Goal: Navigation & Orientation: Find specific page/section

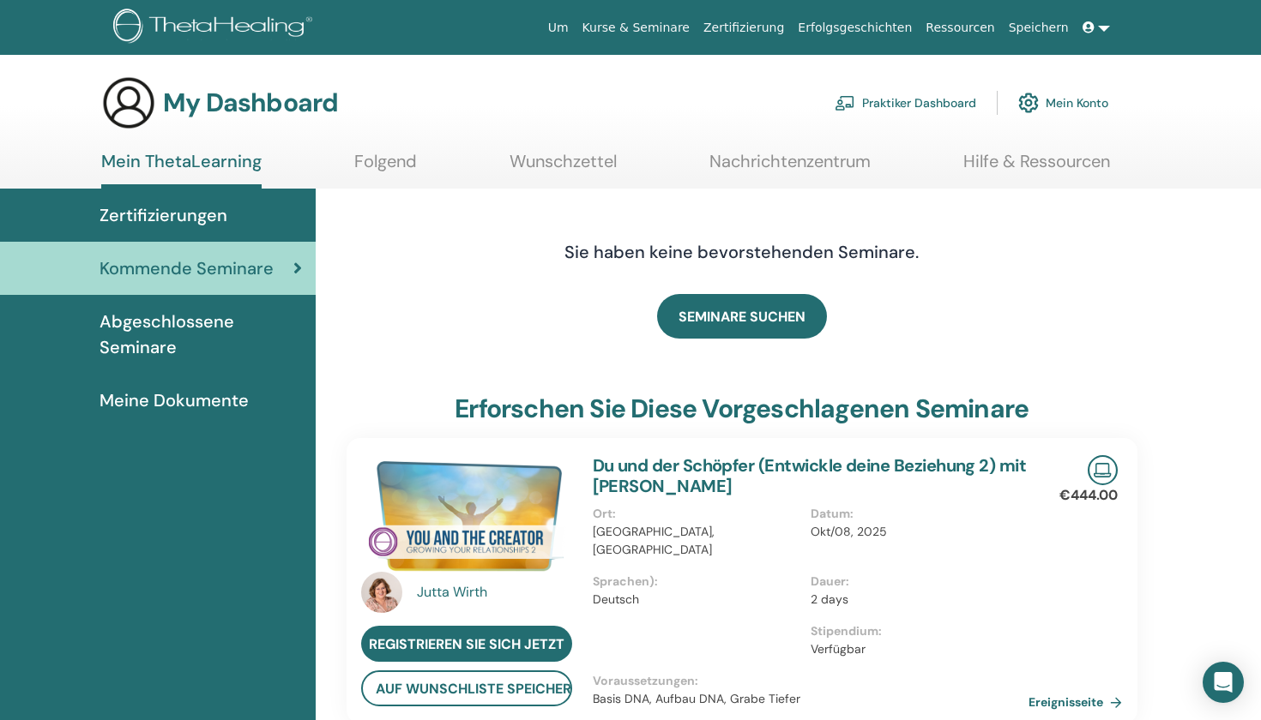
click at [179, 329] on span "Abgeschlossene Seminare" at bounding box center [200, 334] width 202 height 51
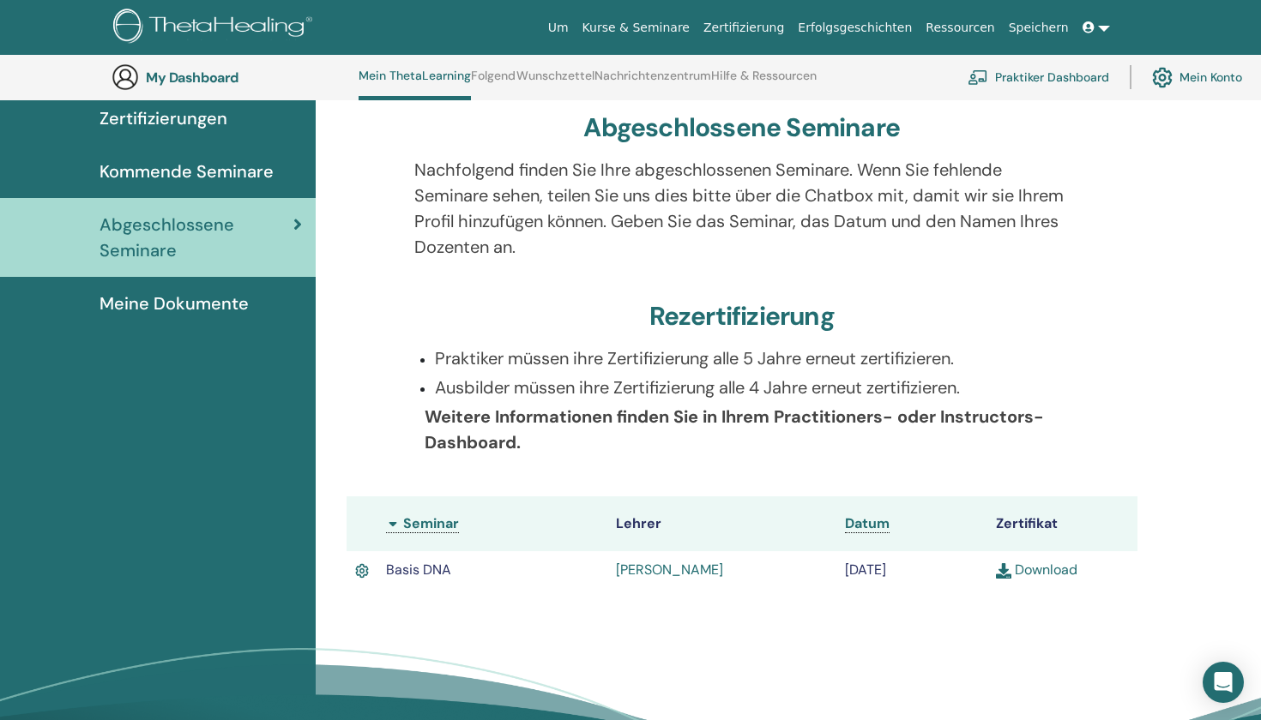
scroll to position [128, 0]
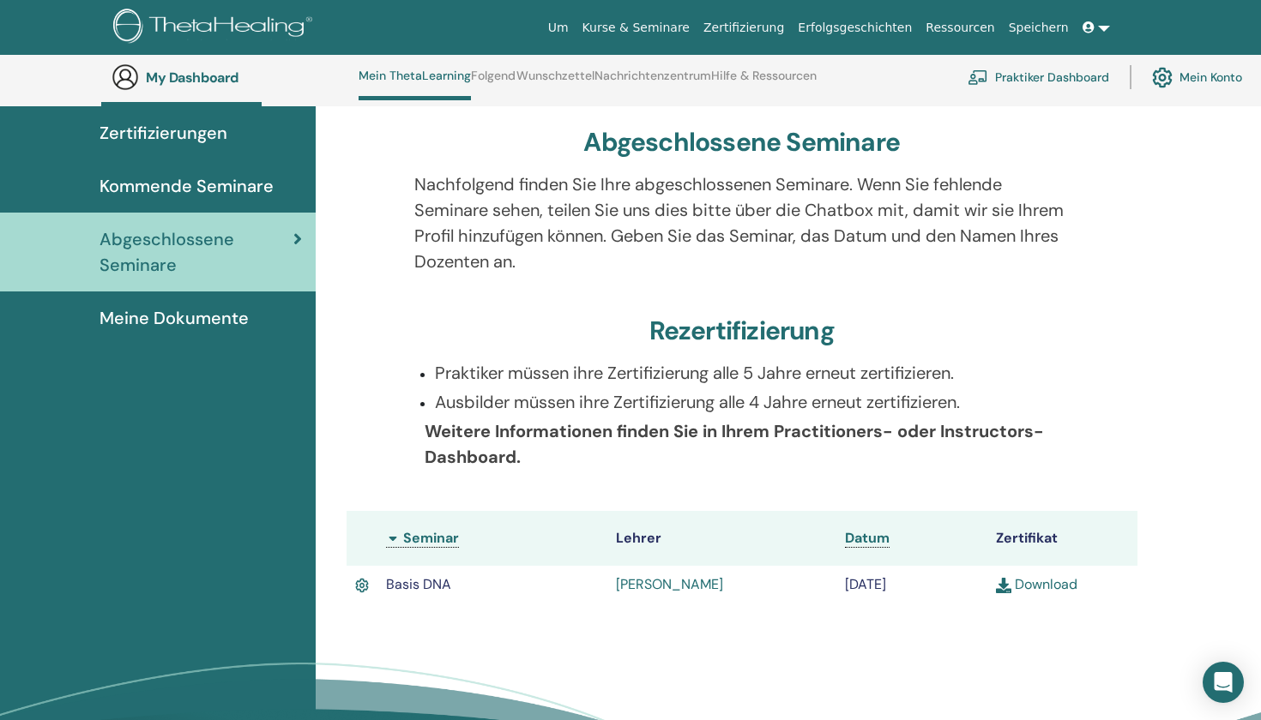
click at [203, 179] on span "Kommende Seminare" at bounding box center [186, 186] width 174 height 26
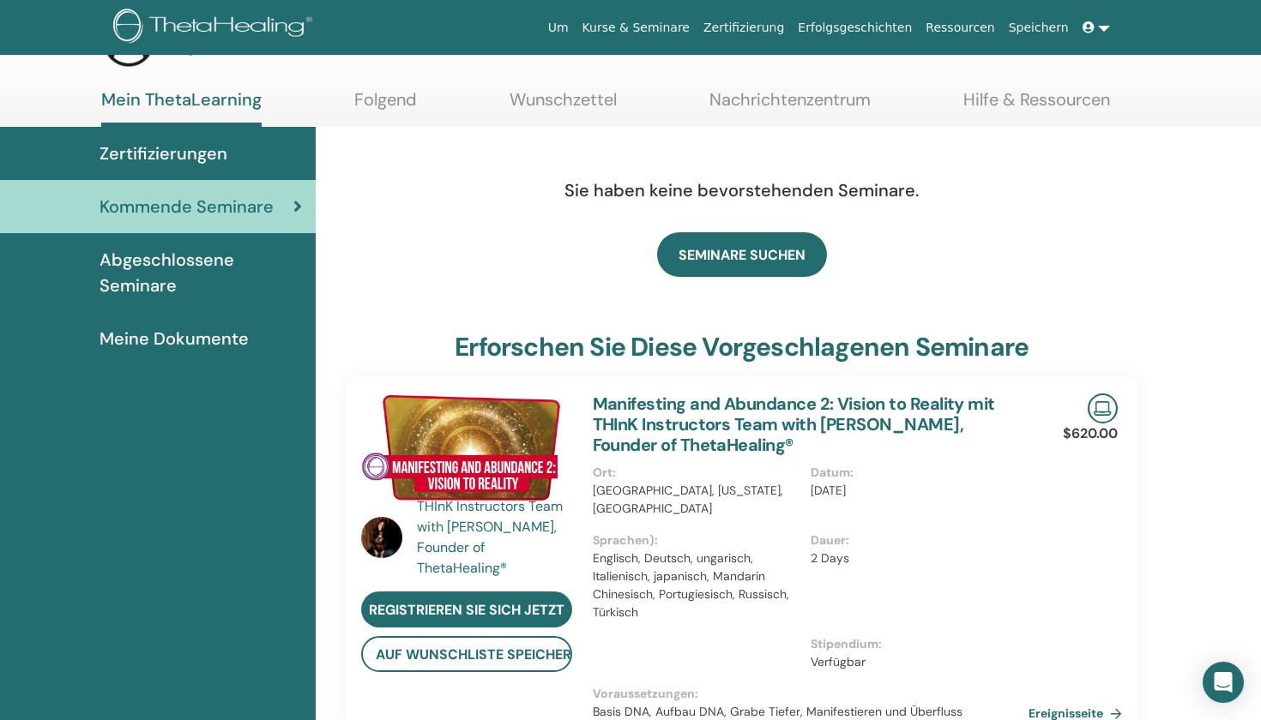
scroll to position [39, 0]
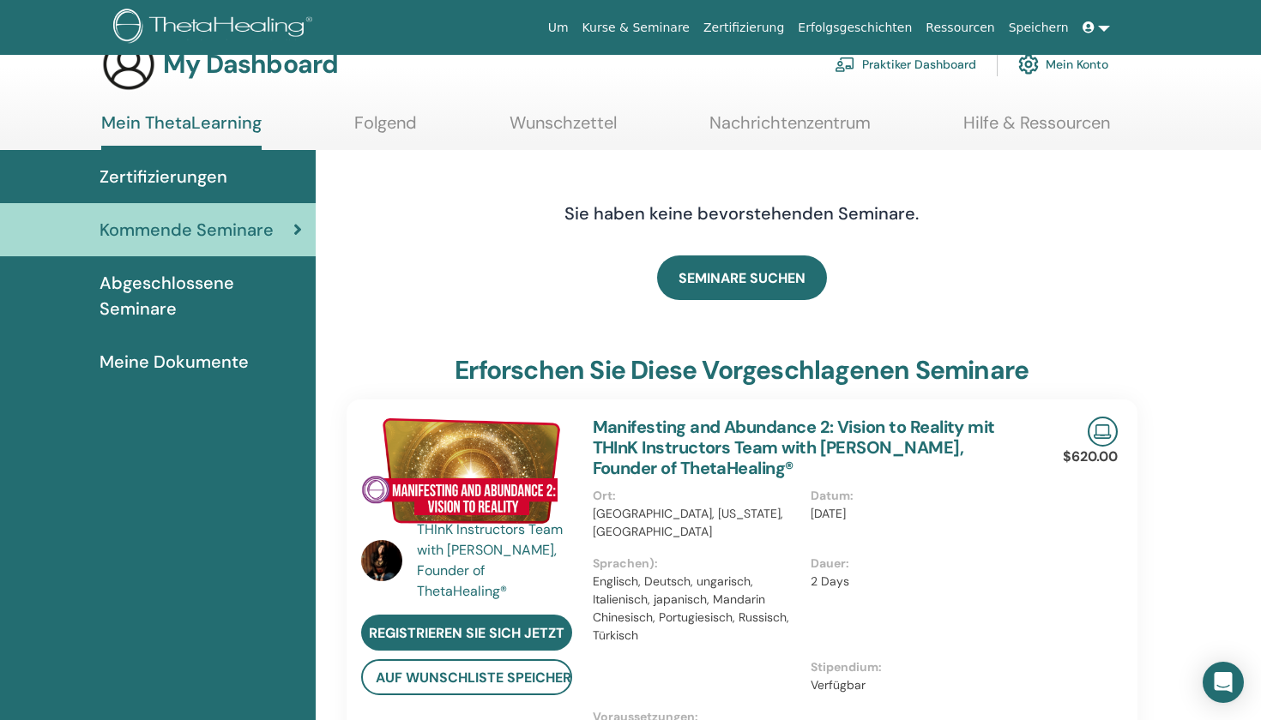
click at [225, 364] on span "Meine Dokumente" at bounding box center [173, 362] width 149 height 26
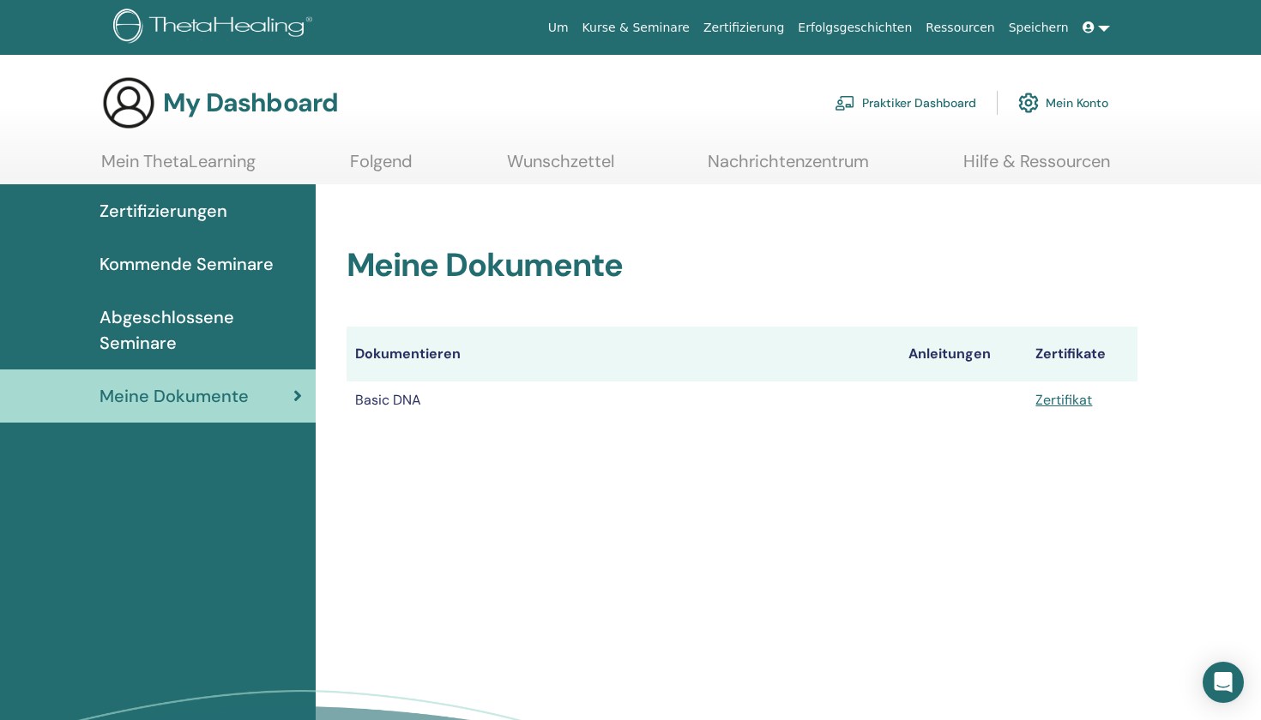
click at [178, 211] on span "Zertifizierungen" at bounding box center [163, 211] width 128 height 26
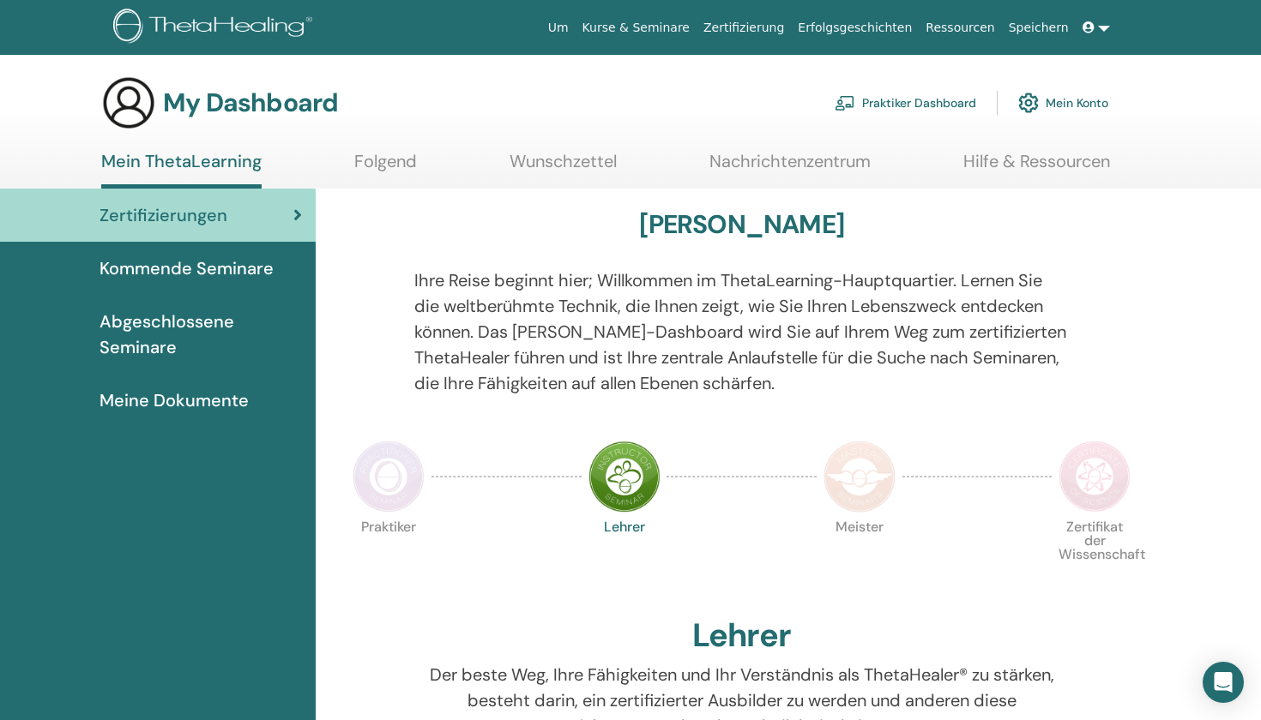
click at [580, 166] on link "Wunschzettel" at bounding box center [562, 167] width 107 height 33
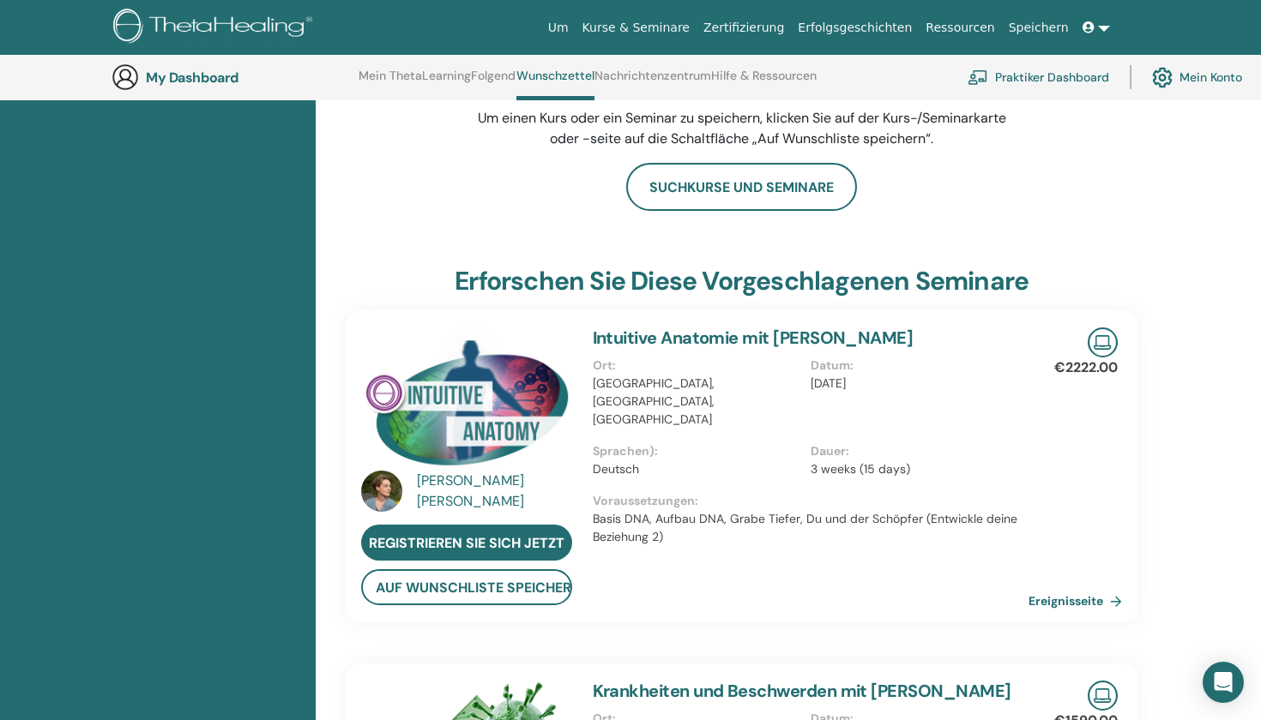
scroll to position [271, 0]
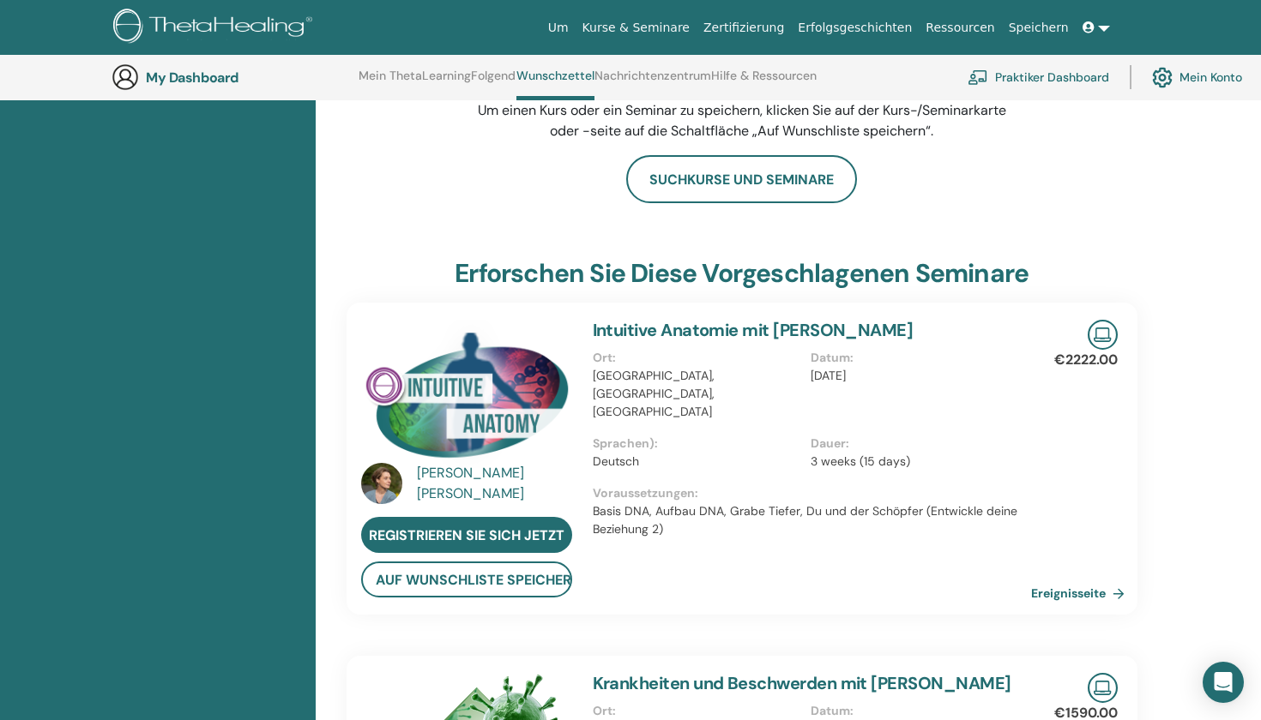
click at [1069, 594] on link "Ereignisseite" at bounding box center [1081, 594] width 100 height 26
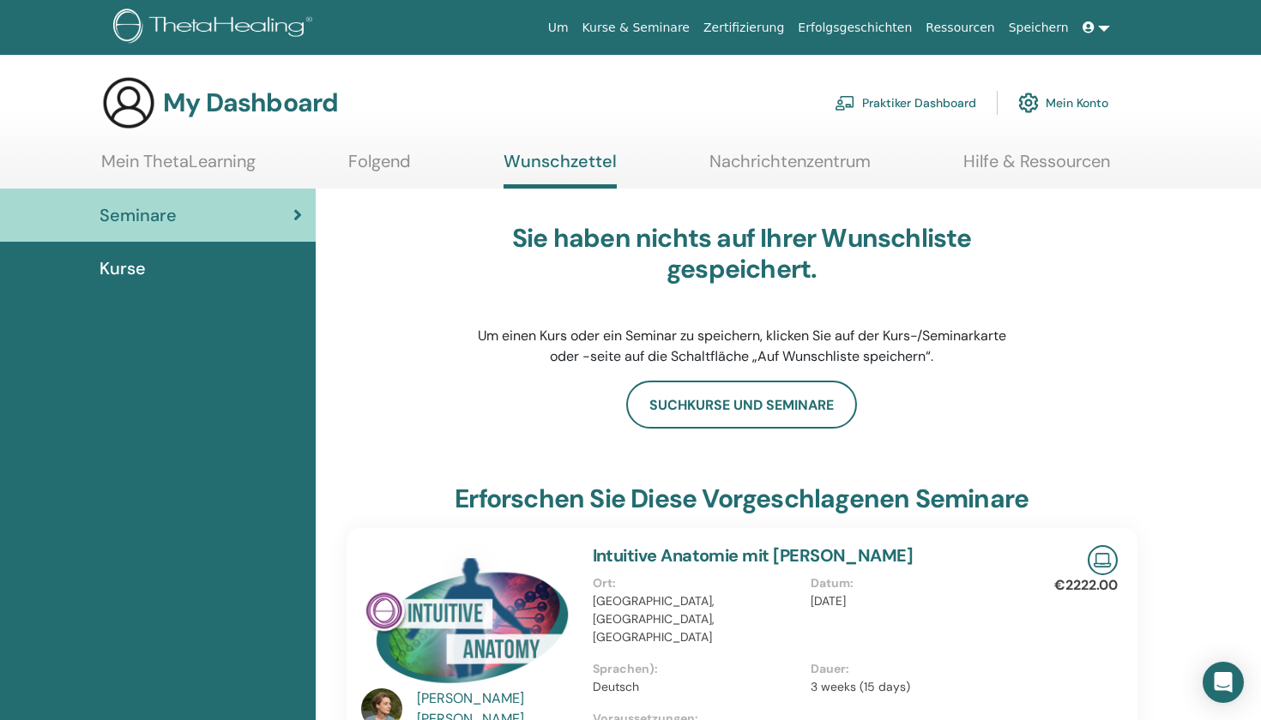
scroll to position [0, 0]
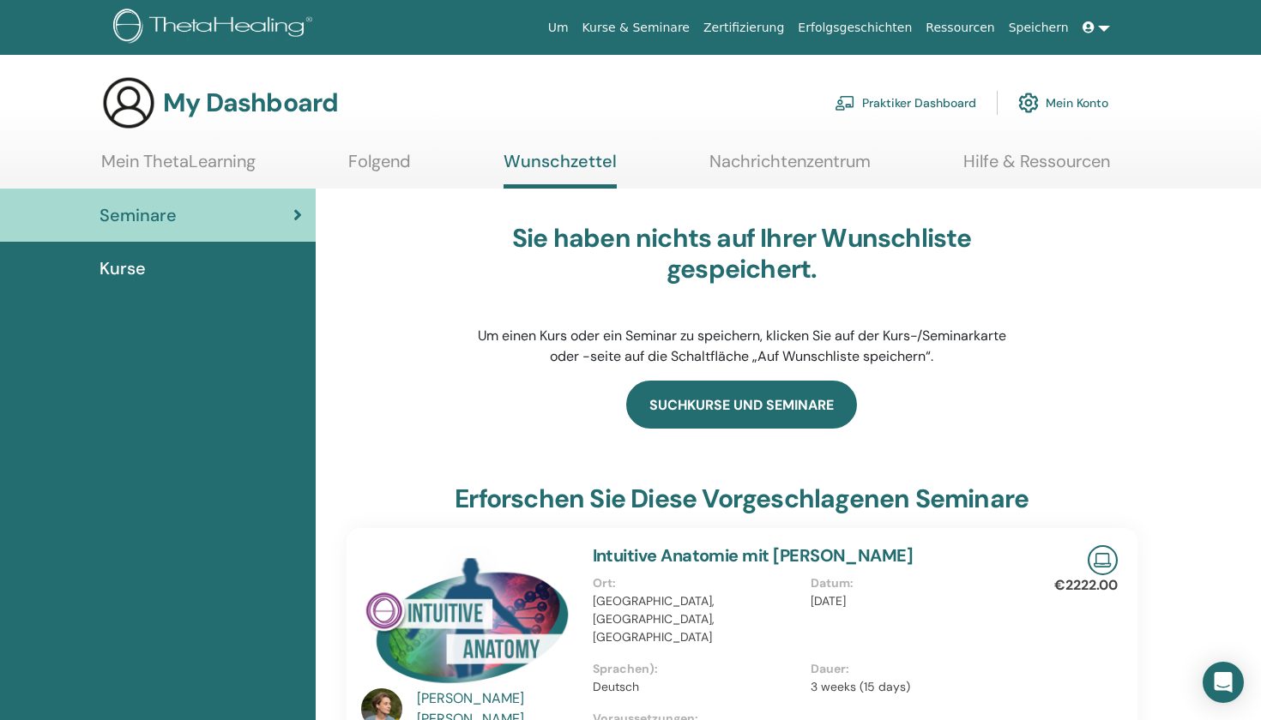
click at [749, 417] on link "Suchkurse und Seminare" at bounding box center [741, 405] width 231 height 48
